Goal: Download file/media

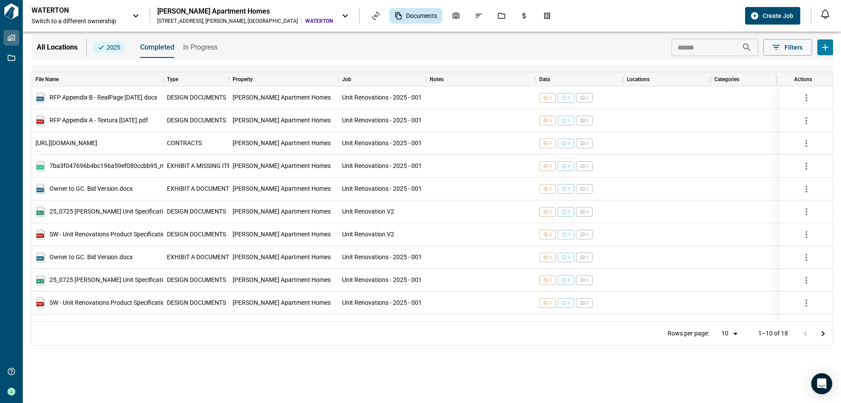
drag, startPoint x: 117, startPoint y: 323, endPoint x: 284, endPoint y: 332, distance: 166.7
click at [473, 353] on div "All Locations 2025 Completed In Progress ​ Filters File Name Type Property Job …" at bounding box center [432, 217] width 819 height 371
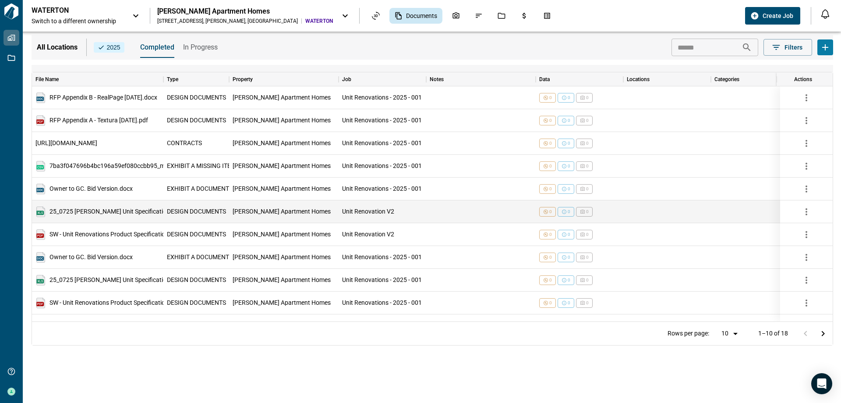
click at [109, 211] on span "25_0725 [PERSON_NAME] Unit Specifications for Bid.xlsx" at bounding box center [126, 211] width 155 height 6
click at [57, 213] on span "25_0725 [PERSON_NAME] Unit Specifications for Bid.xlsx" at bounding box center [126, 211] width 155 height 6
click at [39, 211] on img at bounding box center [40, 211] width 11 height 11
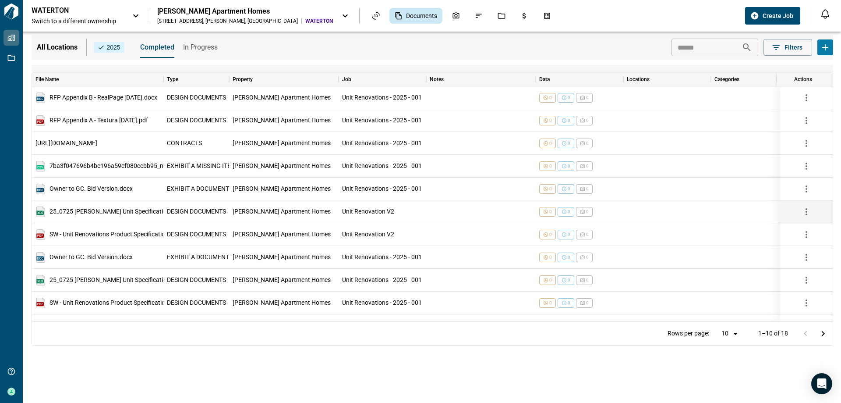
click at [805, 212] on icon "button" at bounding box center [806, 211] width 11 height 11
click at [810, 233] on li "Download" at bounding box center [812, 232] width 46 height 16
click at [492, 16] on div "Jobs" at bounding box center [501, 15] width 18 height 15
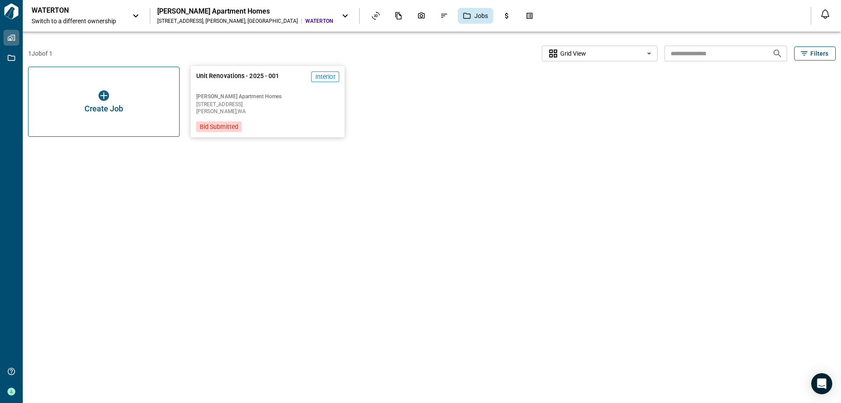
click at [266, 88] on span "Unit Renovations - 2025 - 001" at bounding box center [237, 80] width 83 height 18
